Goal: Check status

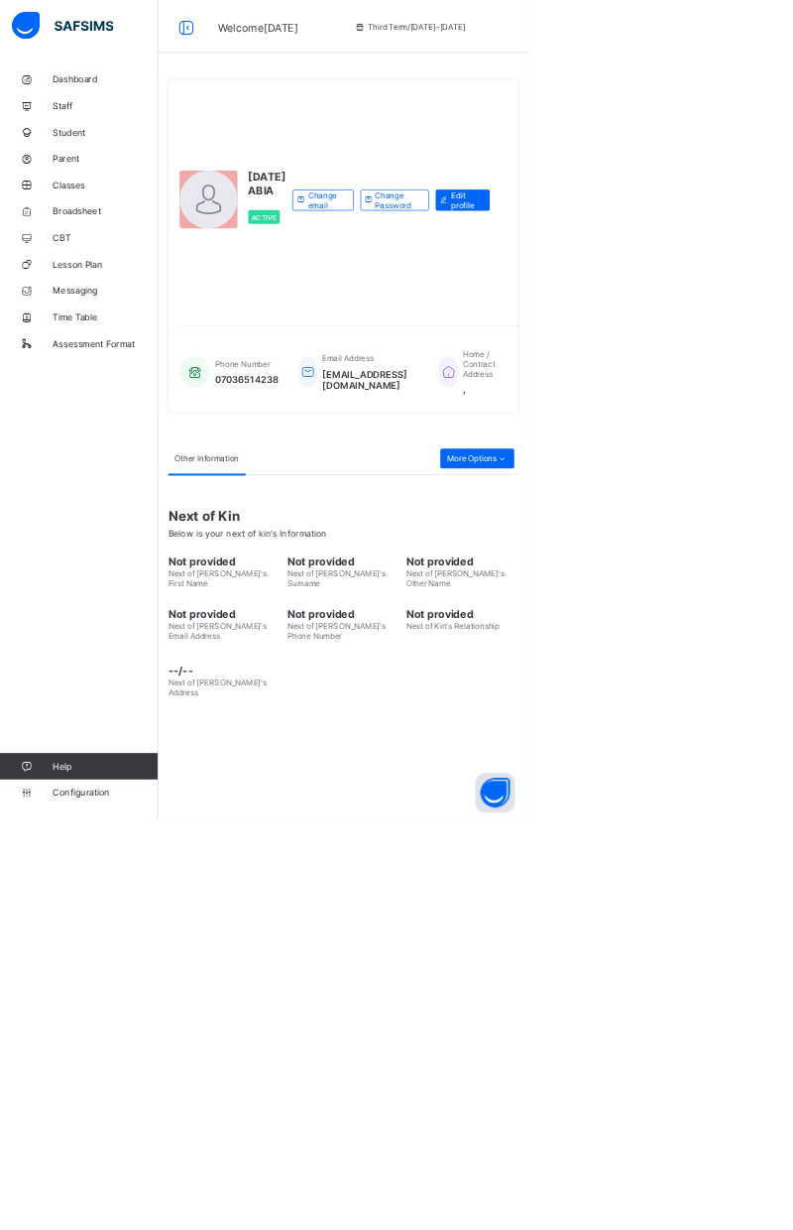
click at [142, 318] on span "Broadsheet" at bounding box center [158, 317] width 159 height 16
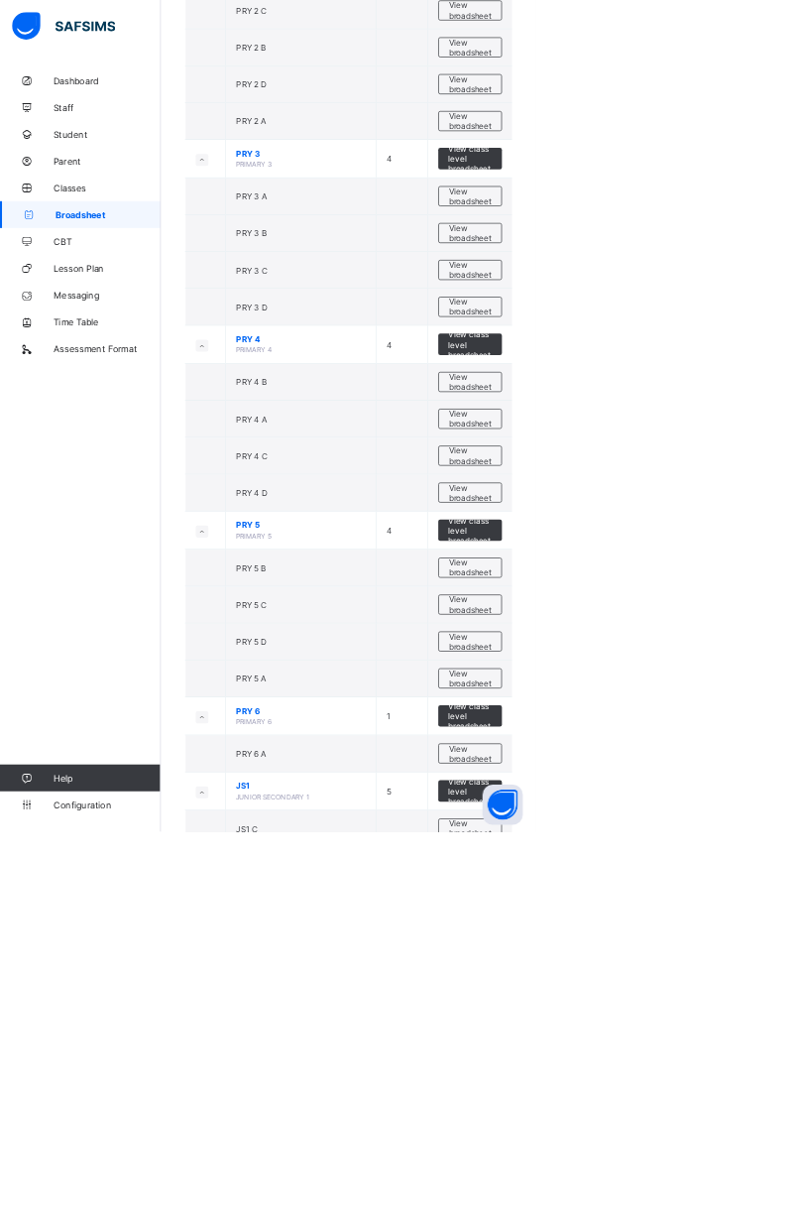
scroll to position [1805, 0]
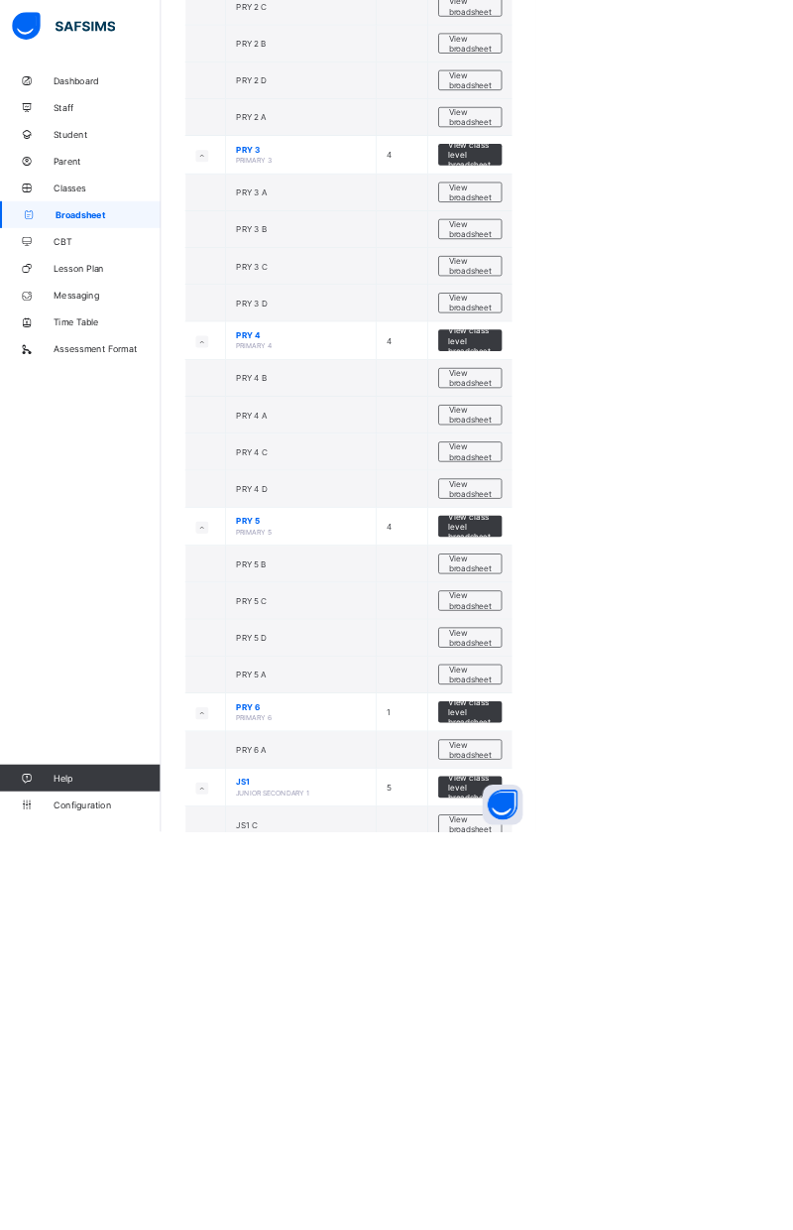
click at [703, 927] on span "View broadsheet" at bounding box center [695, 942] width 62 height 30
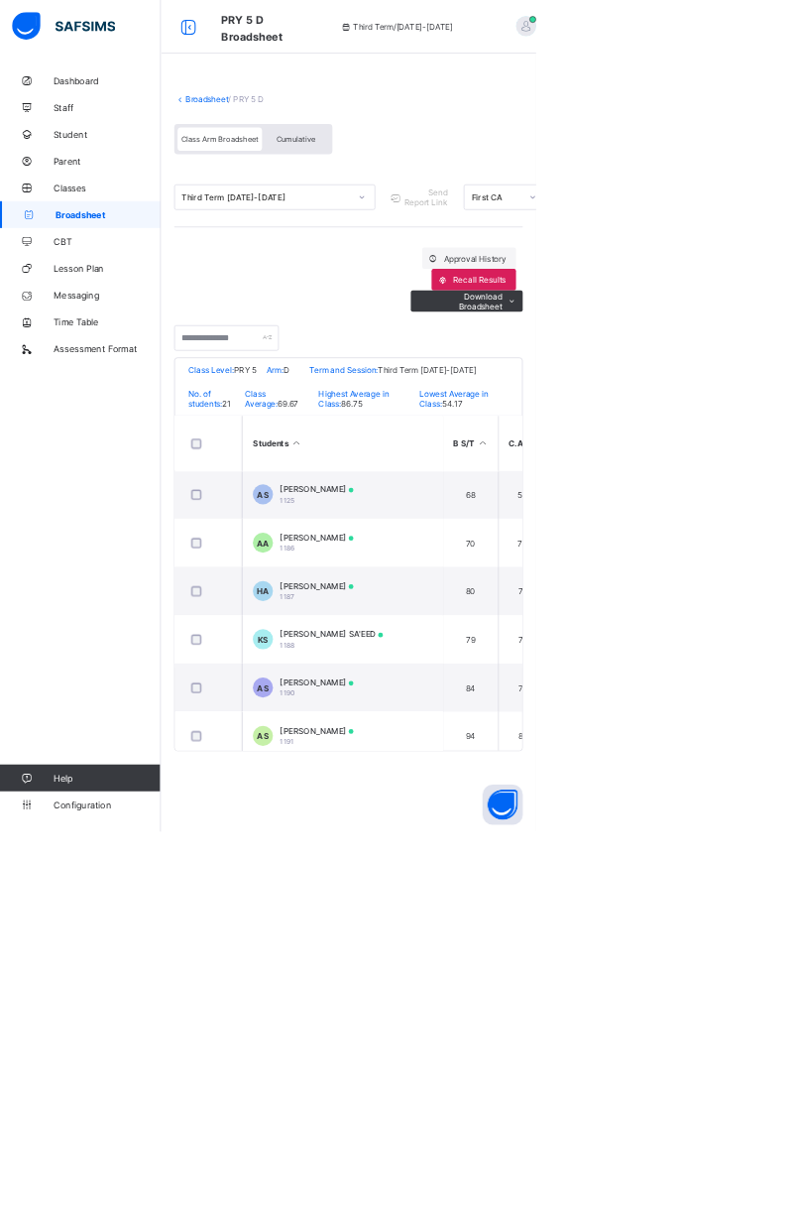
click at [464, 192] on div "Cumulative" at bounding box center [437, 205] width 99 height 35
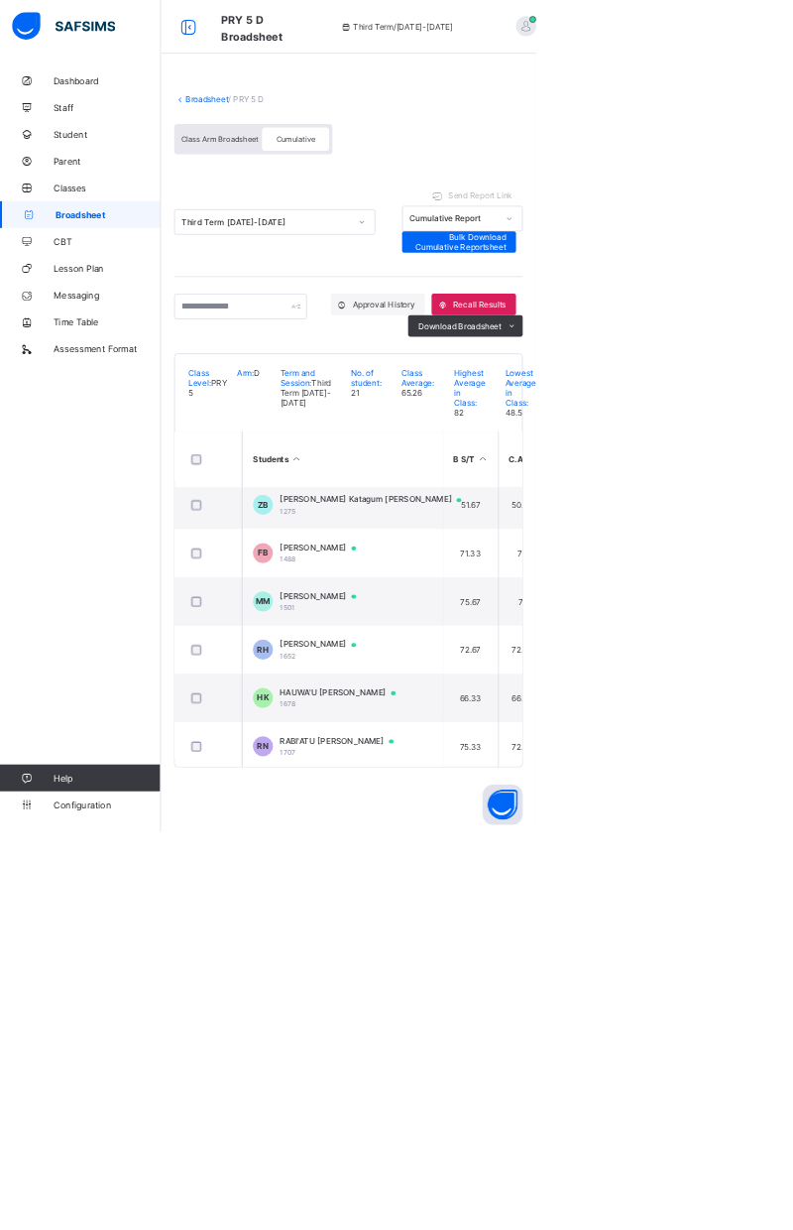
scroll to position [1093, 0]
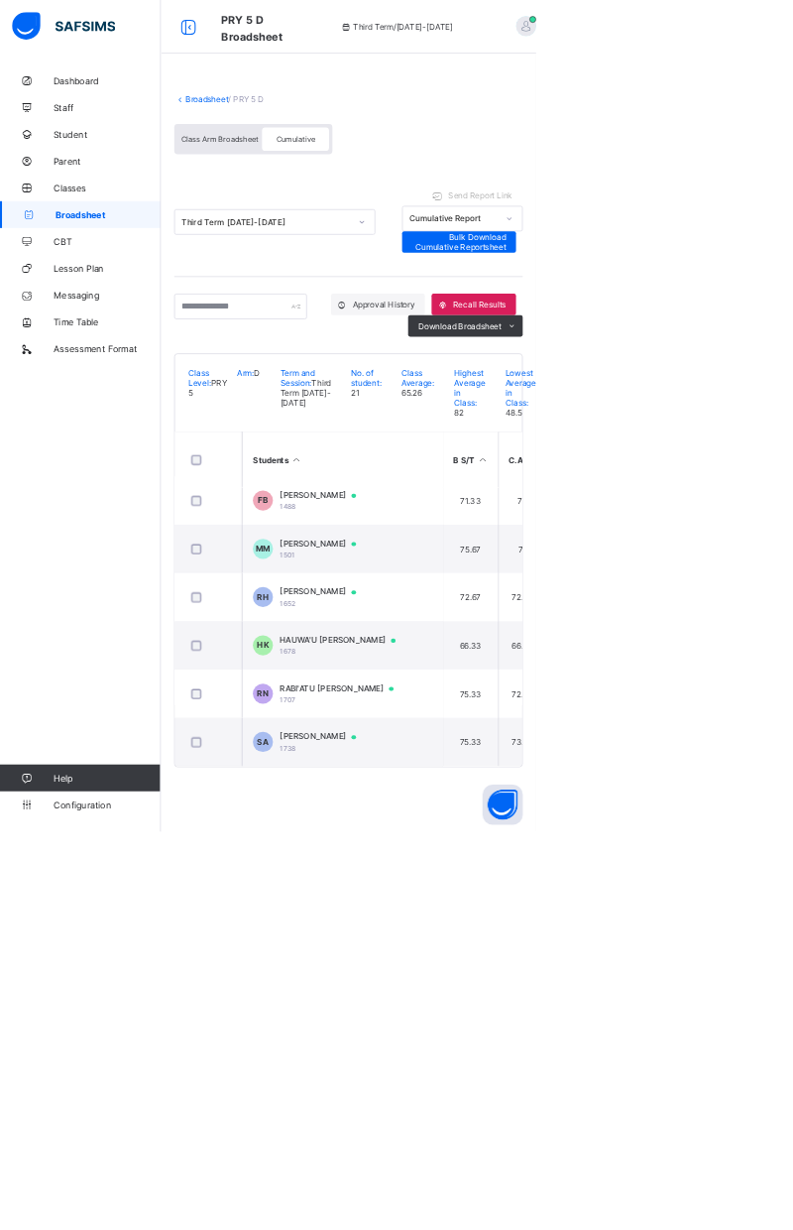
click at [534, 1098] on span "[PERSON_NAME]" at bounding box center [480, 1090] width 132 height 16
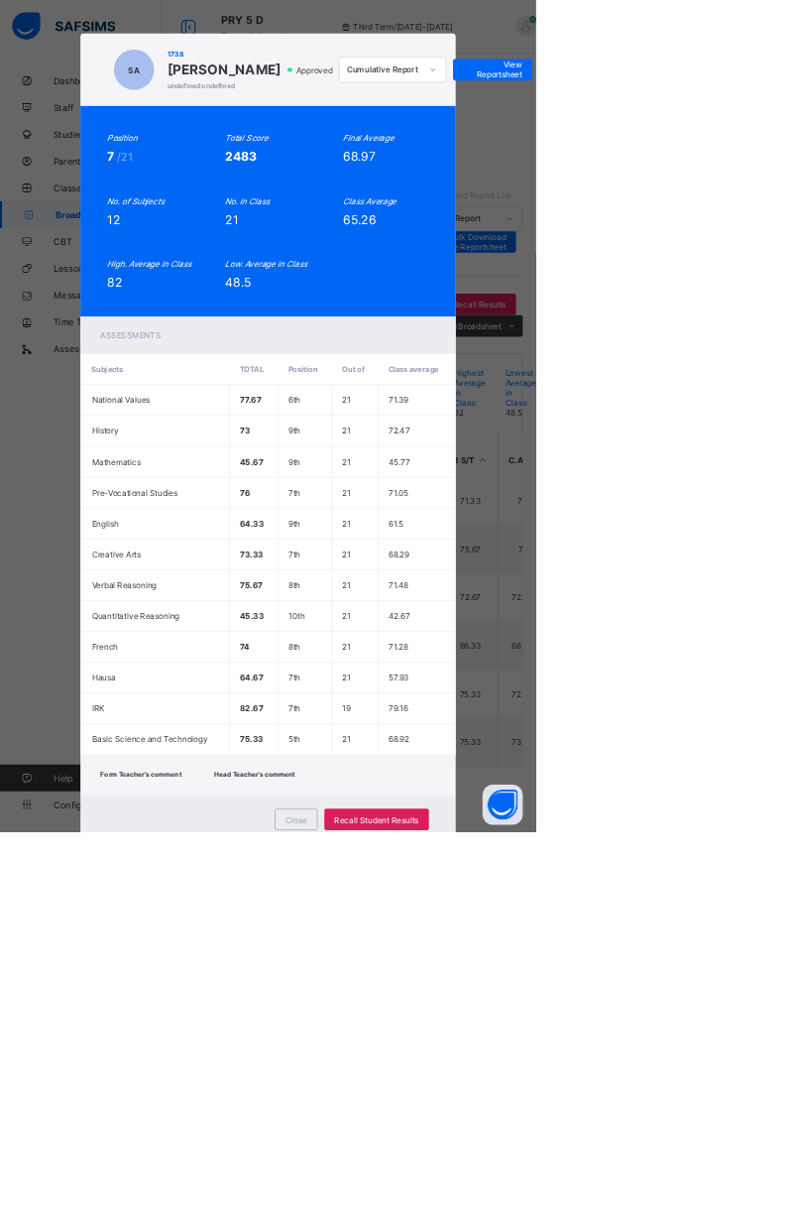
click at [773, 118] on span "View Reportsheet" at bounding box center [728, 103] width 87 height 30
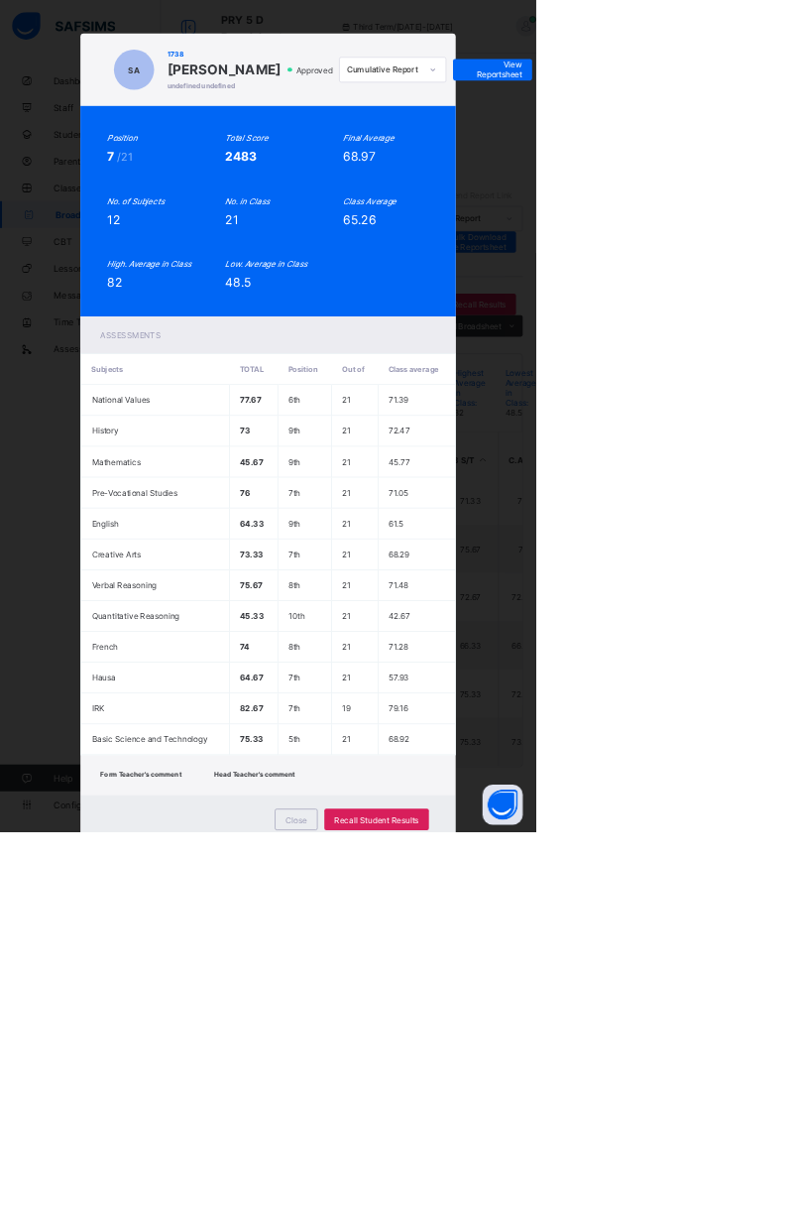
click at [470, 1228] on div "Close" at bounding box center [438, 1212] width 63 height 32
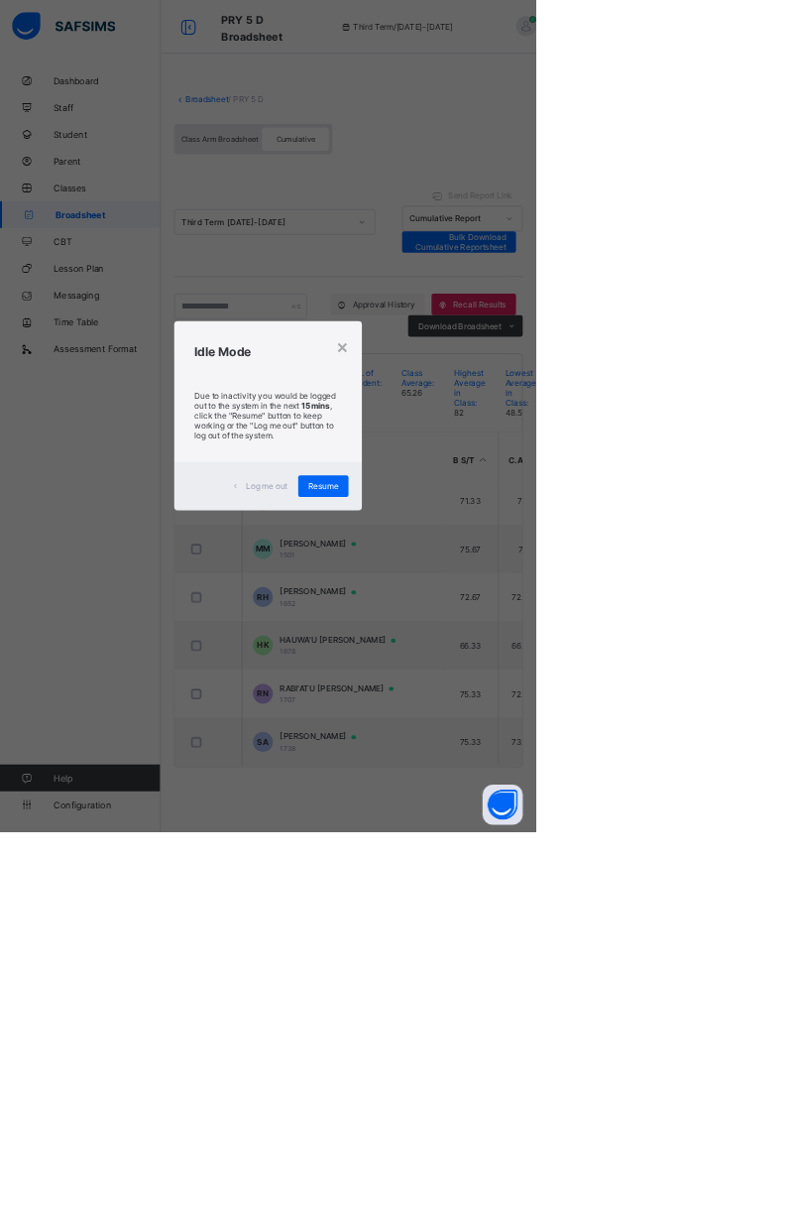
click at [516, 529] on div "×" at bounding box center [506, 512] width 19 height 34
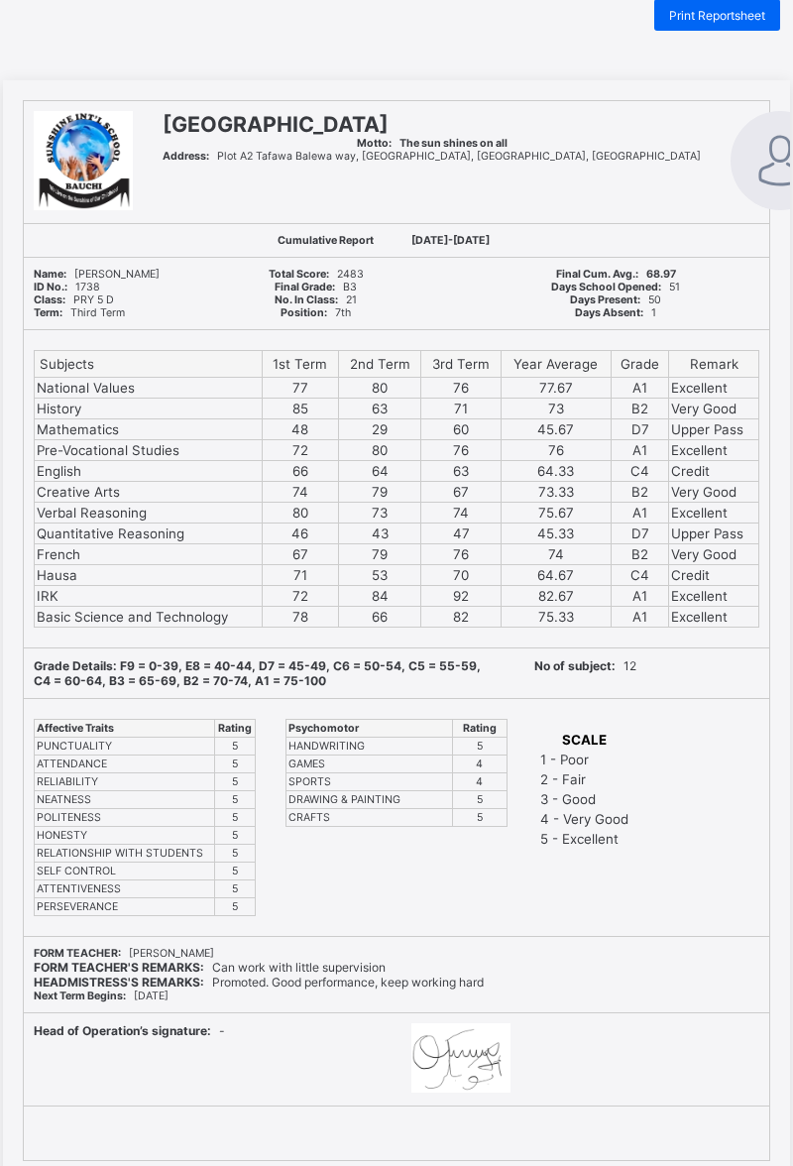
scroll to position [86, 0]
